Goal: Information Seeking & Learning: Learn about a topic

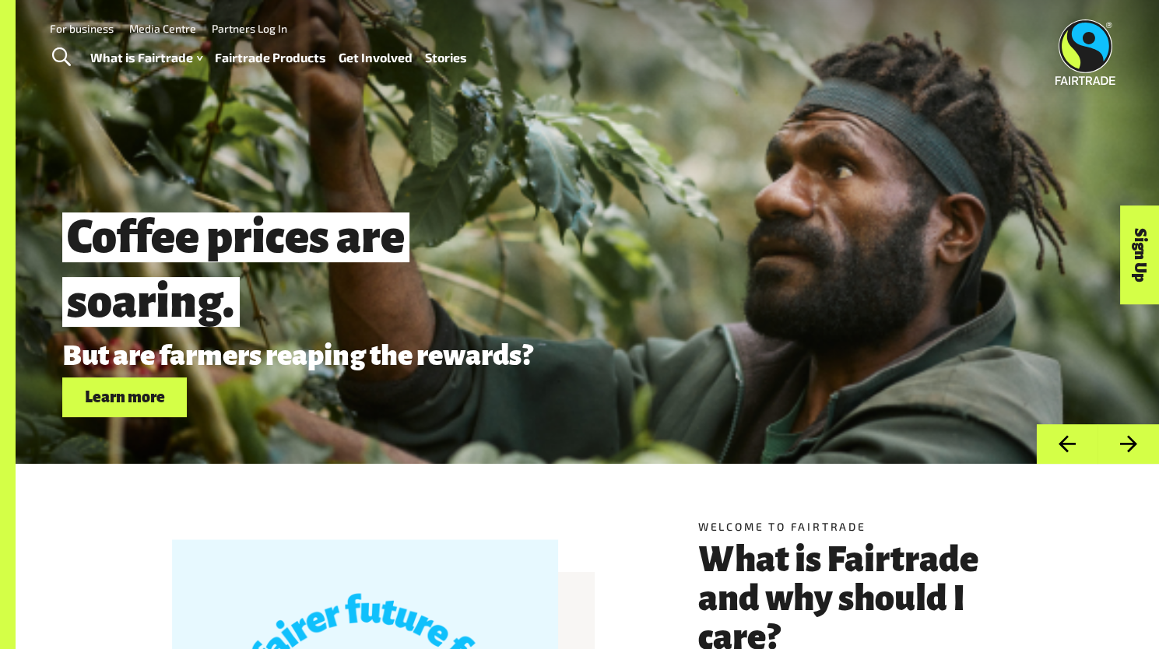
click at [272, 58] on link "Fairtrade Products" at bounding box center [270, 58] width 111 height 23
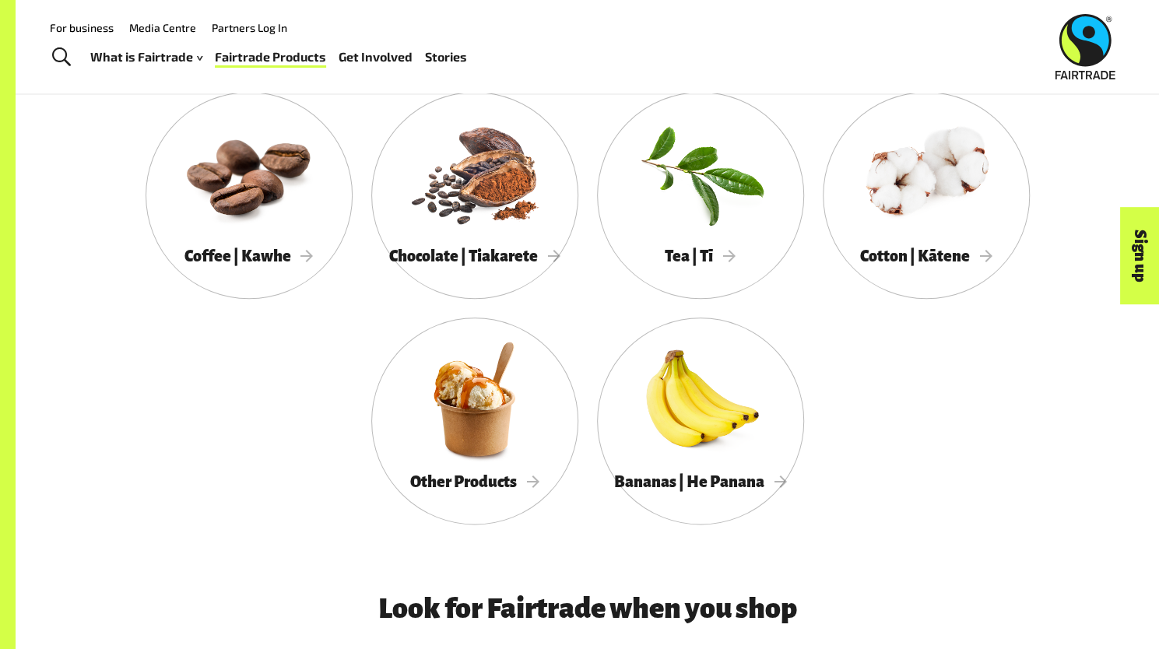
scroll to position [854, 0]
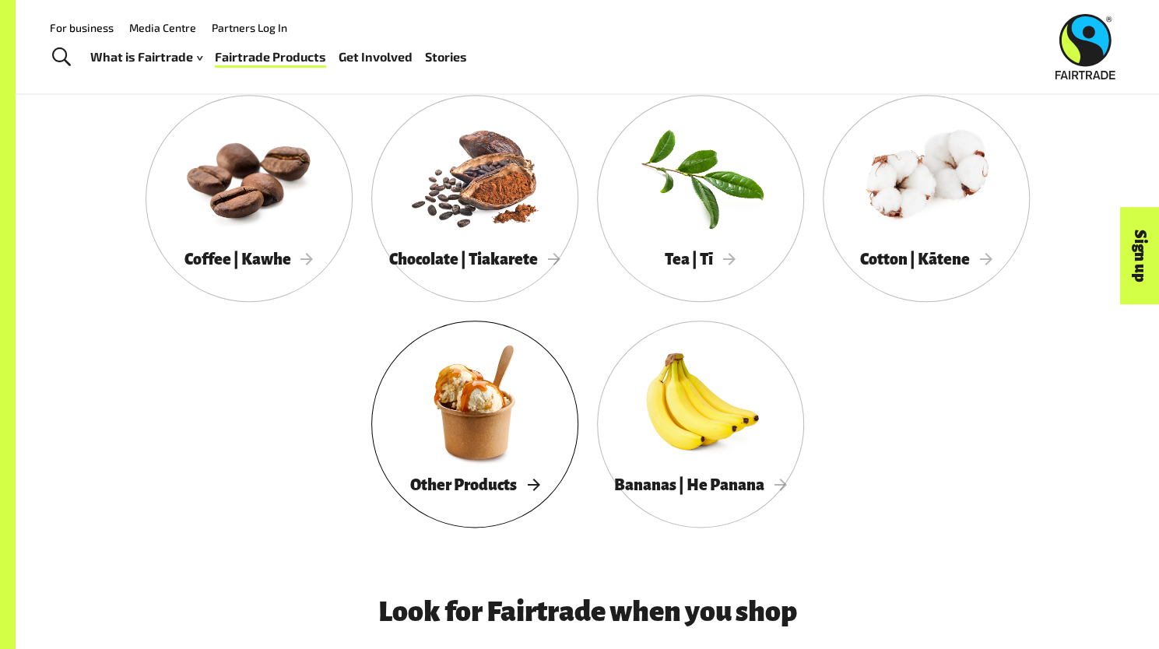
click at [465, 388] on div at bounding box center [474, 402] width 207 height 135
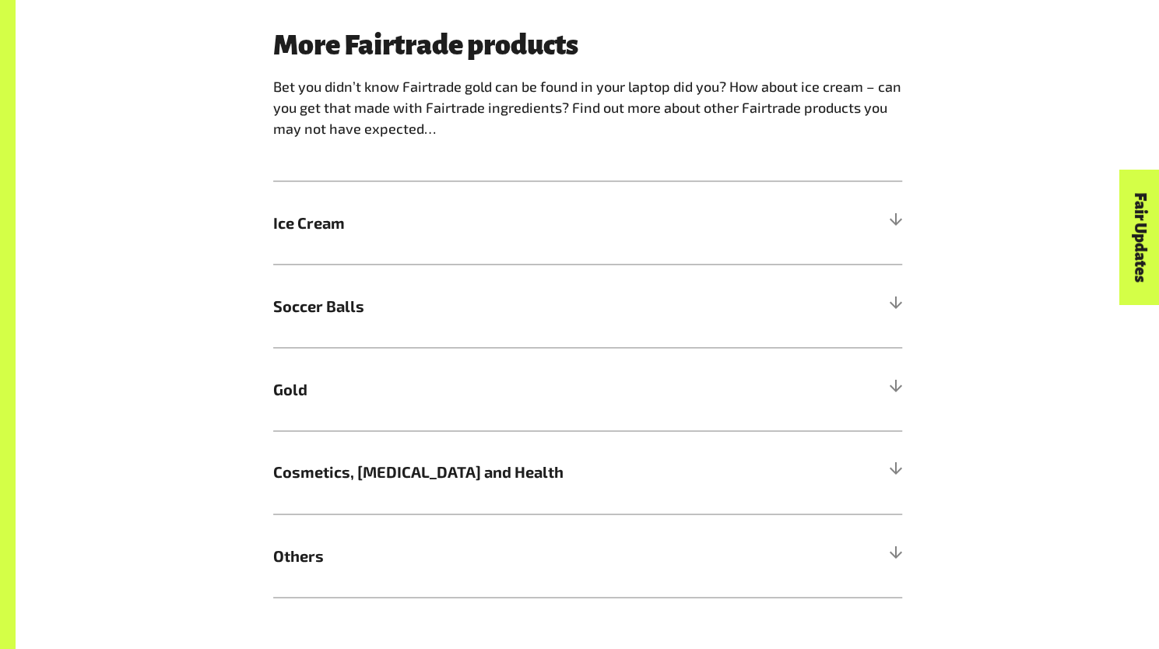
scroll to position [1248, 0]
click at [465, 388] on span "Gold" at bounding box center [509, 389] width 472 height 23
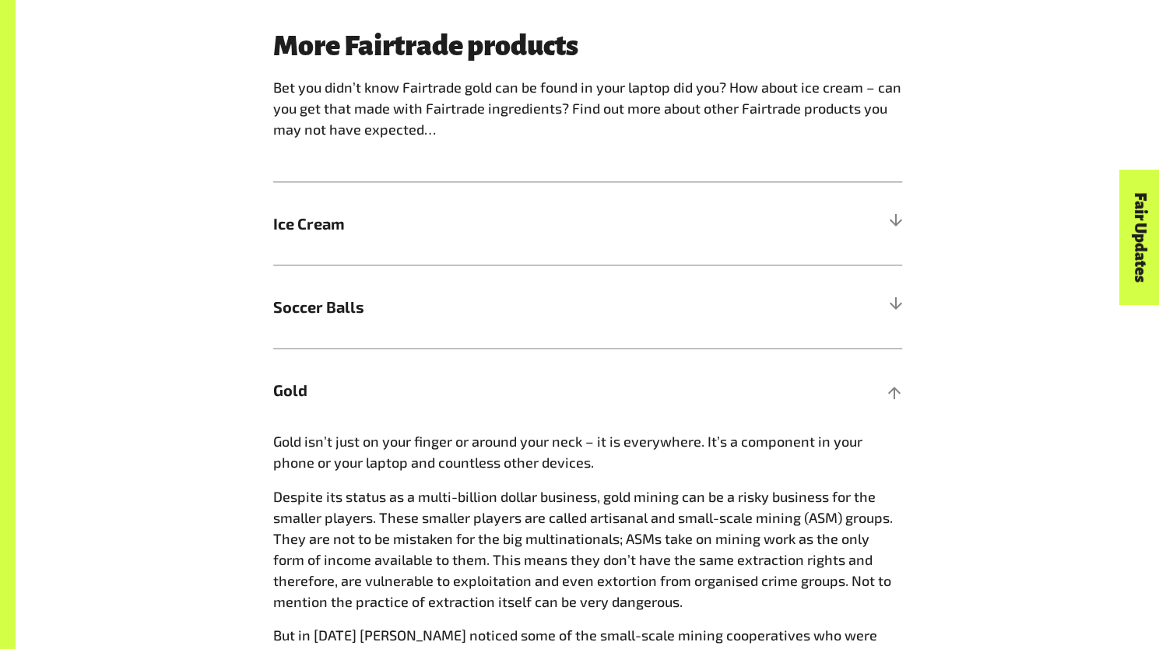
click at [465, 388] on span "Gold" at bounding box center [509, 389] width 472 height 23
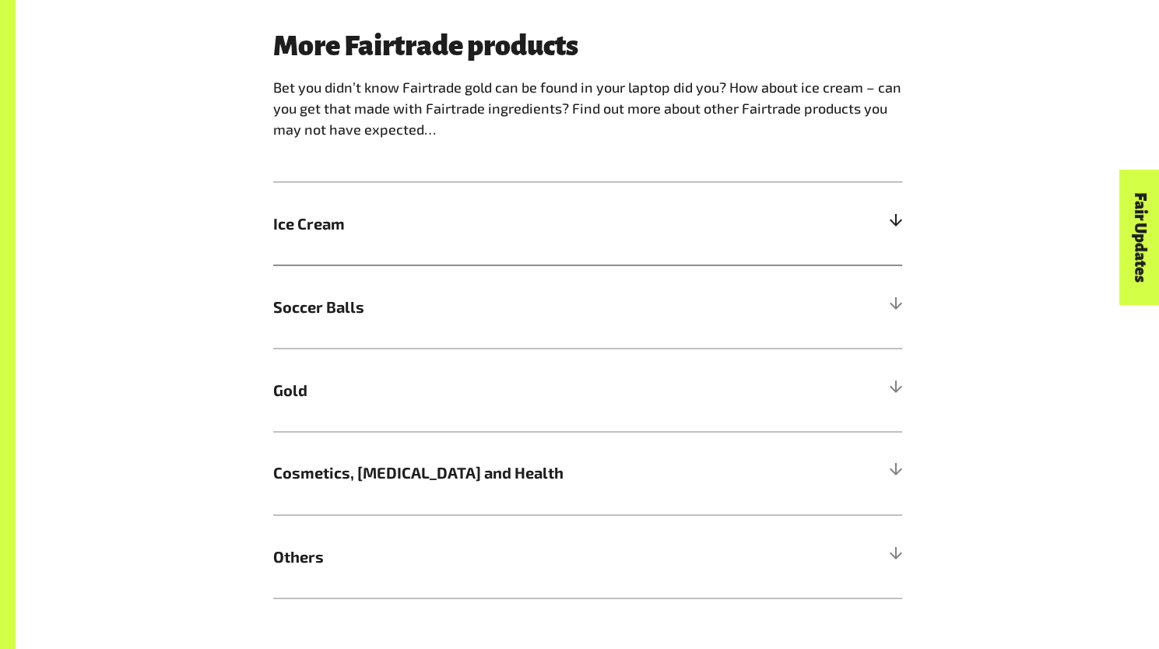
click at [476, 235] on span "Ice Cream" at bounding box center [509, 223] width 472 height 23
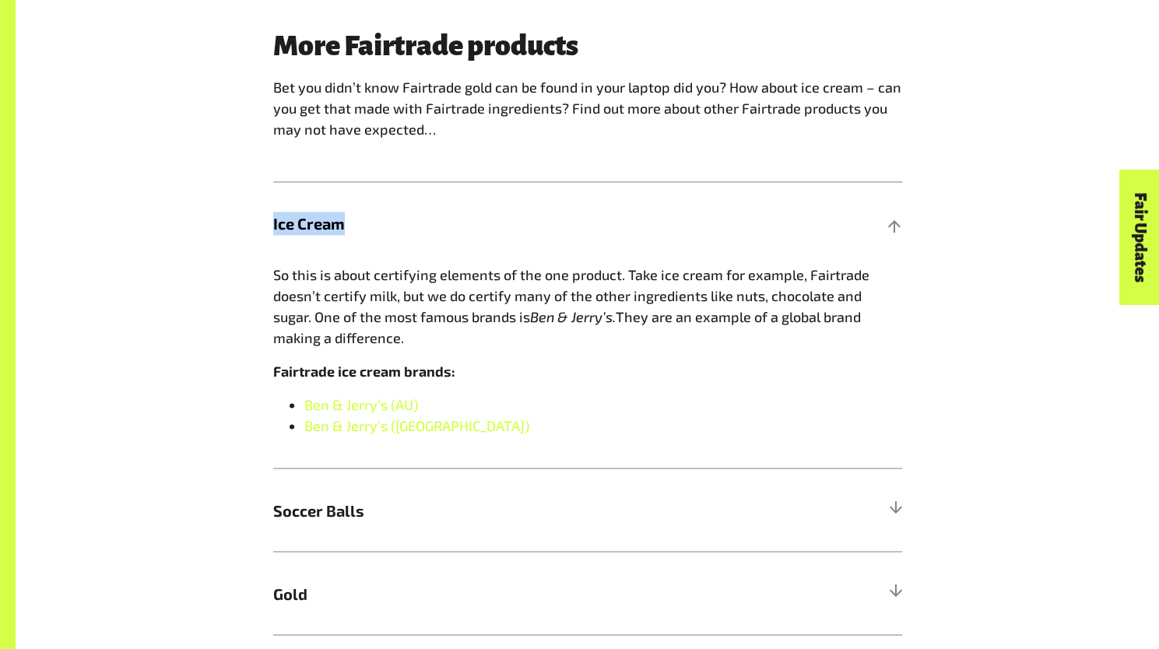
drag, startPoint x: 346, startPoint y: 222, endPoint x: 212, endPoint y: 225, distance: 133.1
click at [212, 225] on div "More Fairtrade products Bet you didn’t know Fairtrade gold can be found in your…" at bounding box center [587, 415] width 971 height 771
click at [298, 279] on span "So this is about certifying elements of the one product. Take ice cream for exa…" at bounding box center [571, 295] width 596 height 59
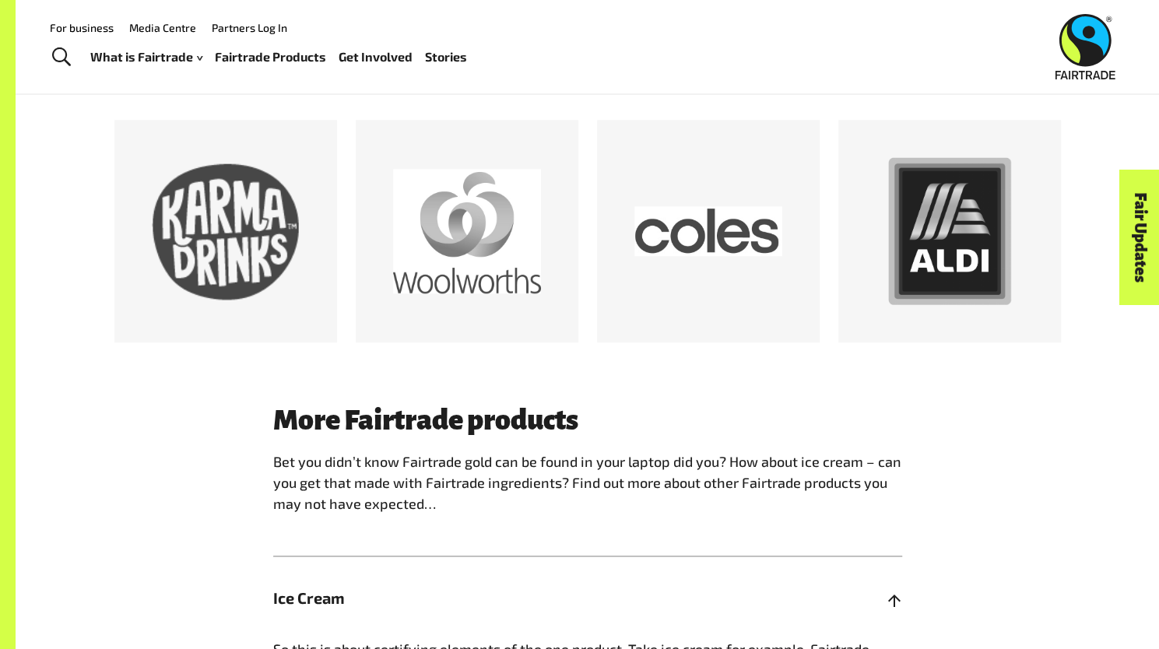
scroll to position [873, 0]
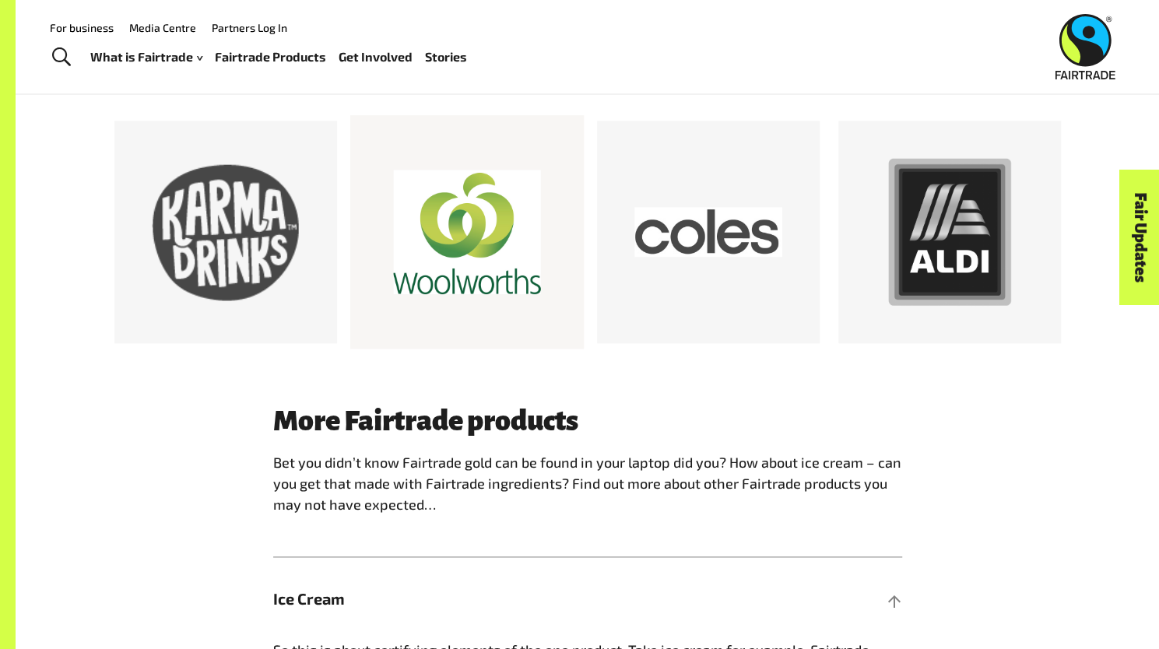
click at [480, 223] on div at bounding box center [467, 232] width 148 height 148
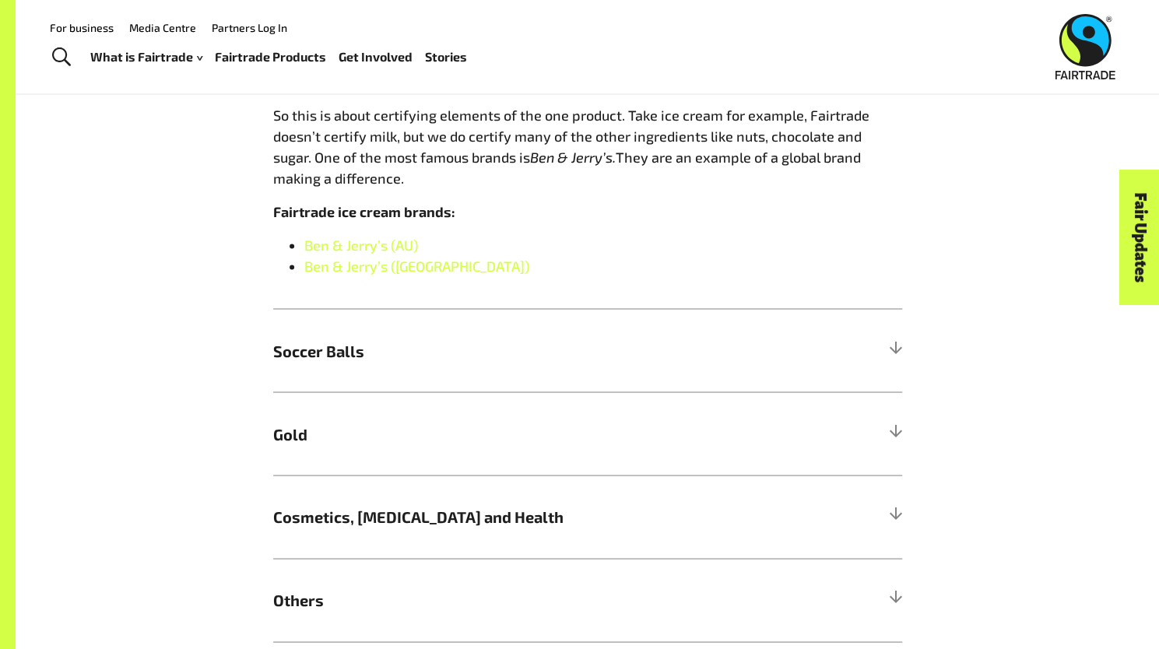
scroll to position [1403, 0]
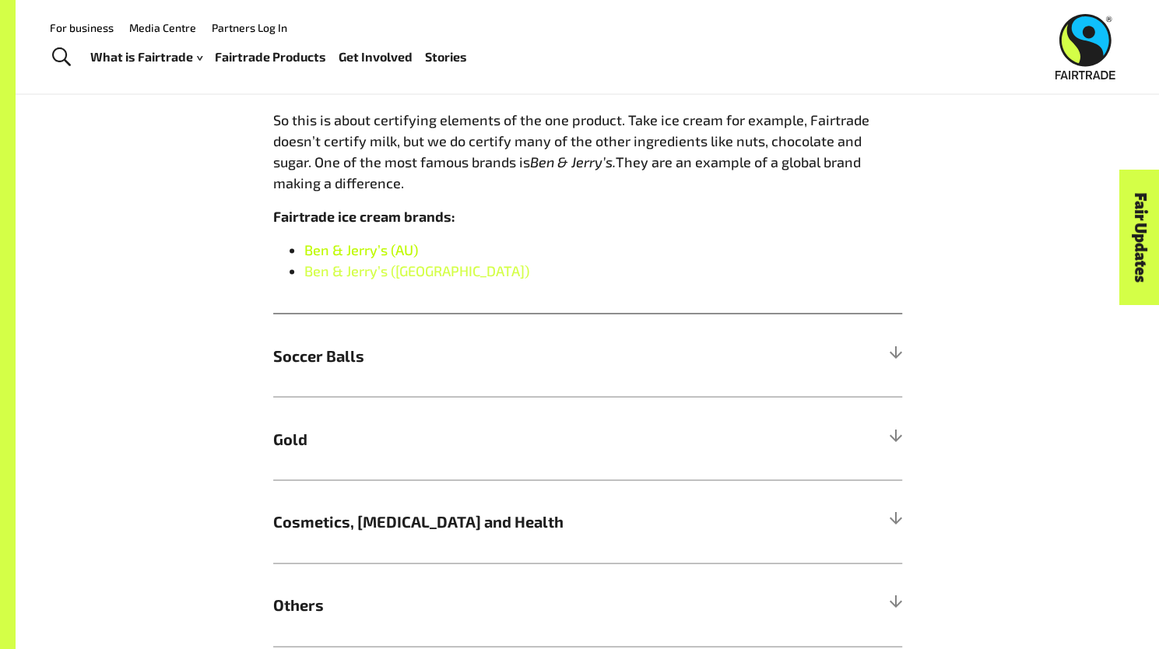
click at [388, 254] on link "Ben & Jerry’s (AU)" at bounding box center [361, 249] width 114 height 17
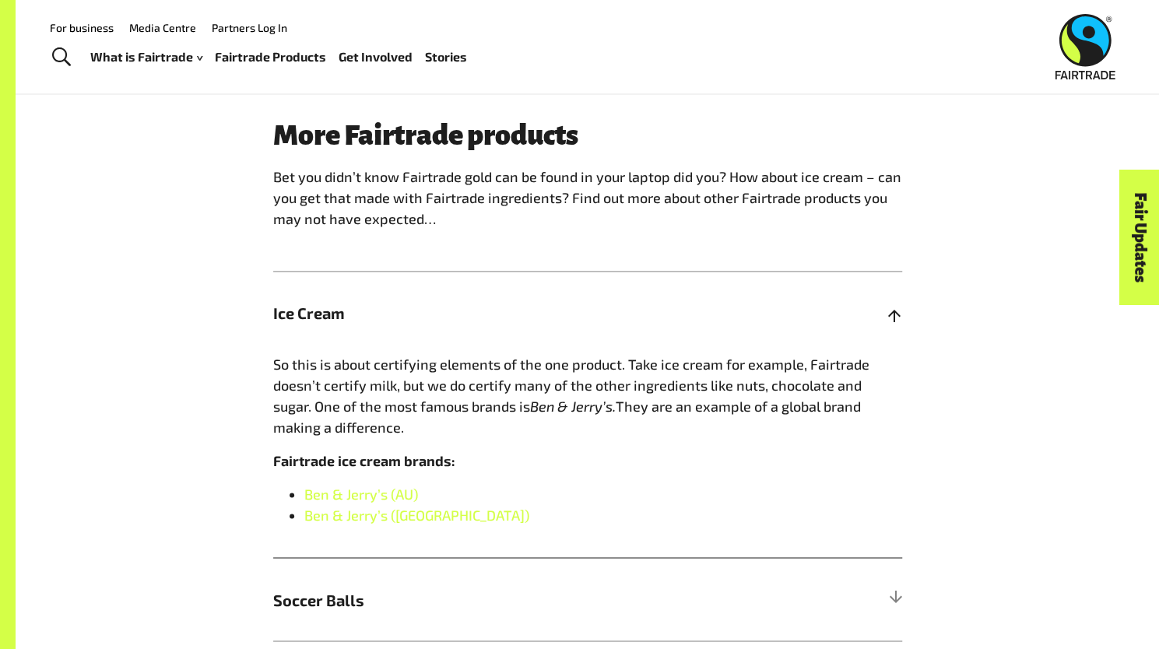
scroll to position [1159, 0]
click at [338, 501] on link "Ben & Jerry’s (AU)" at bounding box center [361, 494] width 114 height 17
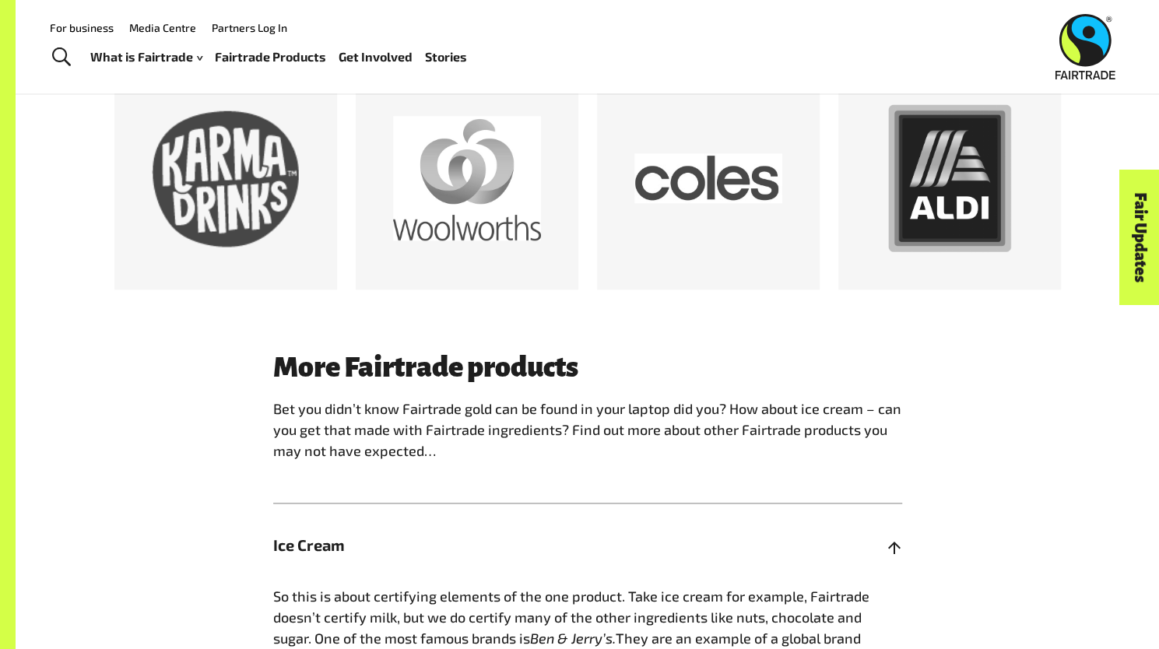
scroll to position [862, 0]
